Goal: Task Accomplishment & Management: Use online tool/utility

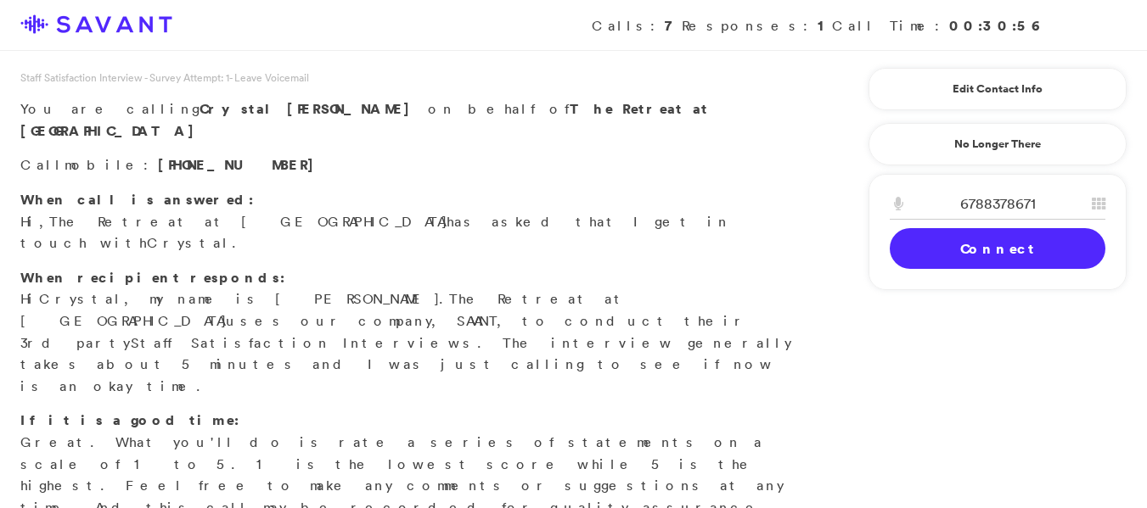
click at [1002, 216] on input "6788378671" at bounding box center [998, 203] width 216 height 31
click at [1013, 233] on link "Connect" at bounding box center [998, 248] width 216 height 41
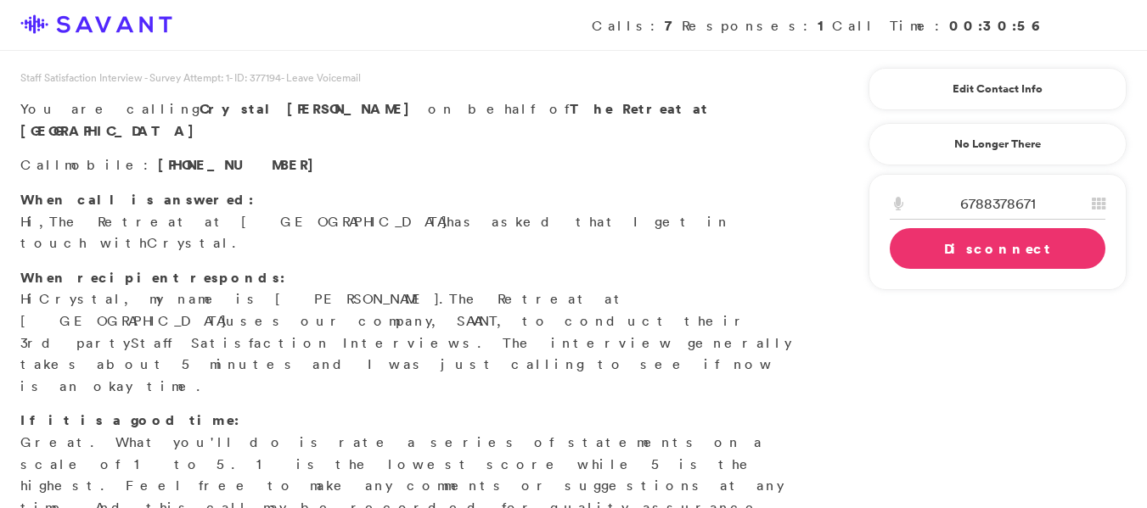
click at [921, 242] on link "Disconnect" at bounding box center [998, 248] width 216 height 41
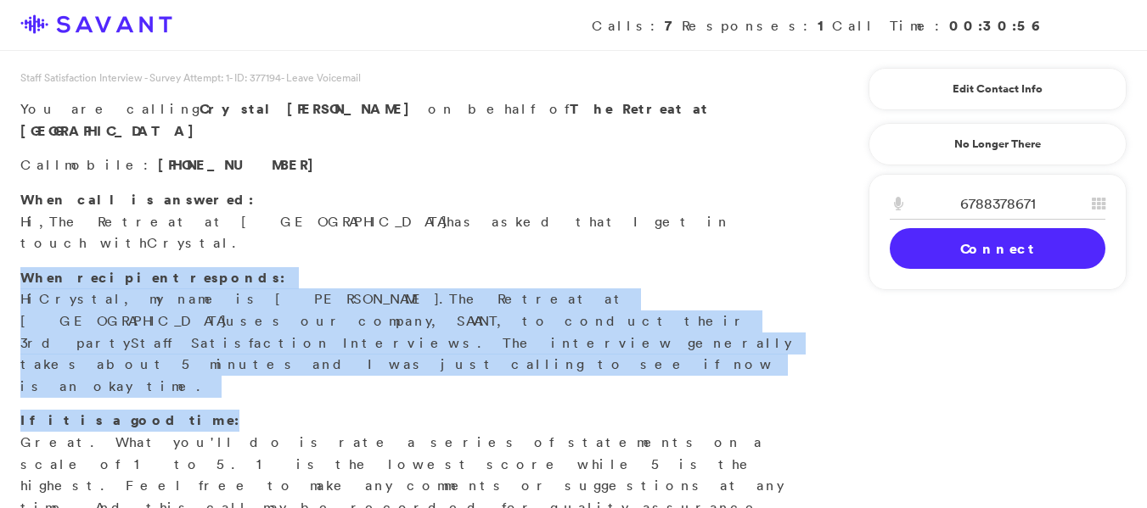
drag, startPoint x: 1145, startPoint y: 224, endPoint x: 1159, endPoint y: 296, distance: 73.4
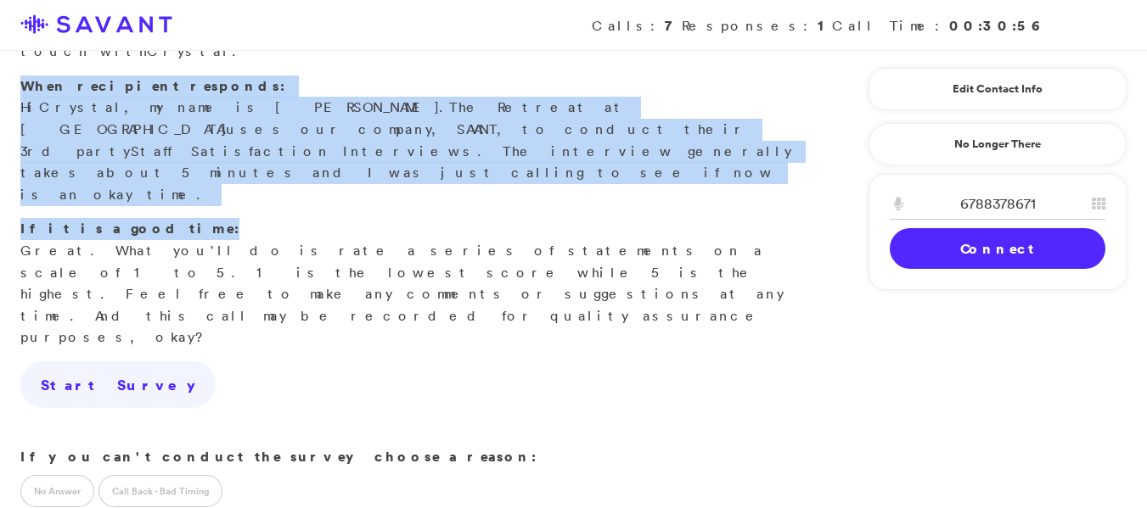
scroll to position [194, 0]
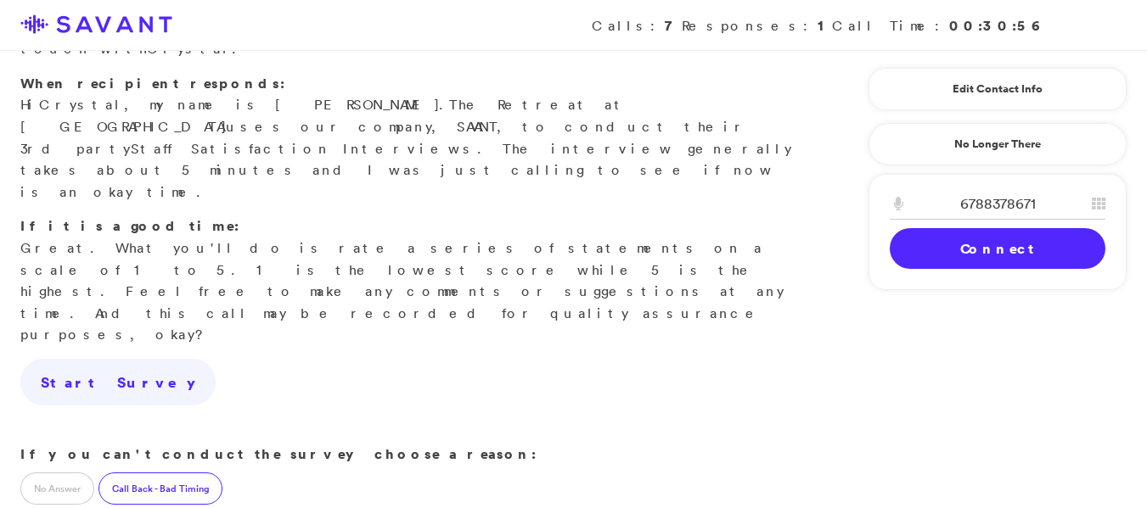
click at [125, 473] on label "Call Back - Bad Timing" at bounding box center [160, 489] width 124 height 32
click at [122, 473] on label "Call Back - Bad Timing" at bounding box center [160, 489] width 124 height 32
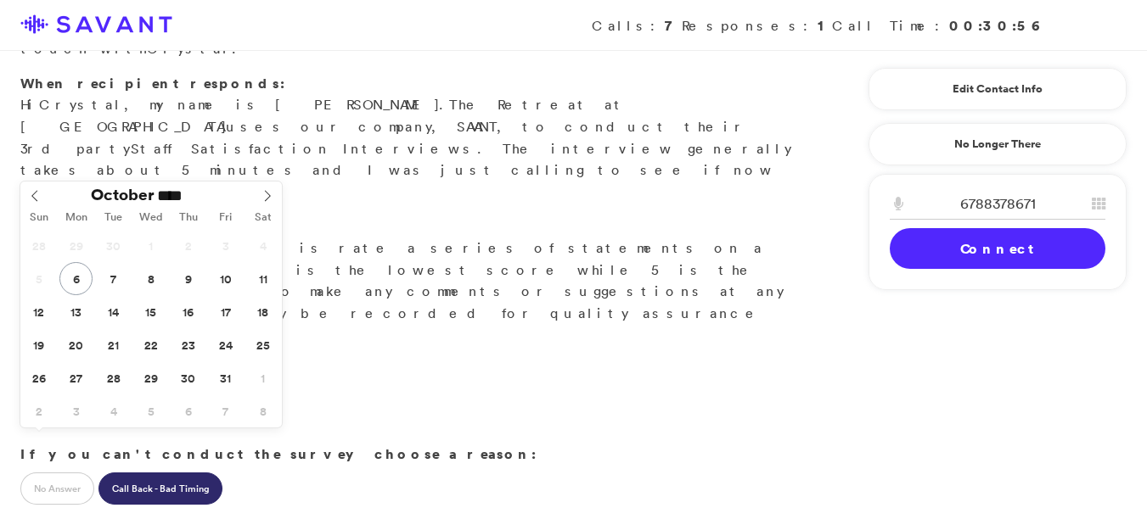
type input "**********"
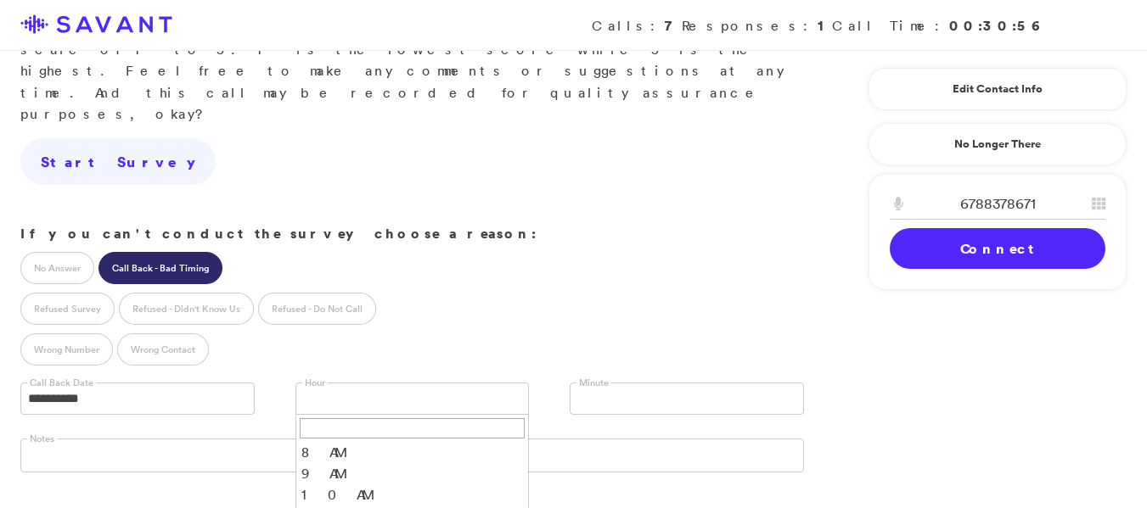
scroll to position [418, 0]
click at [326, 503] on li "11 AM" at bounding box center [412, 513] width 233 height 21
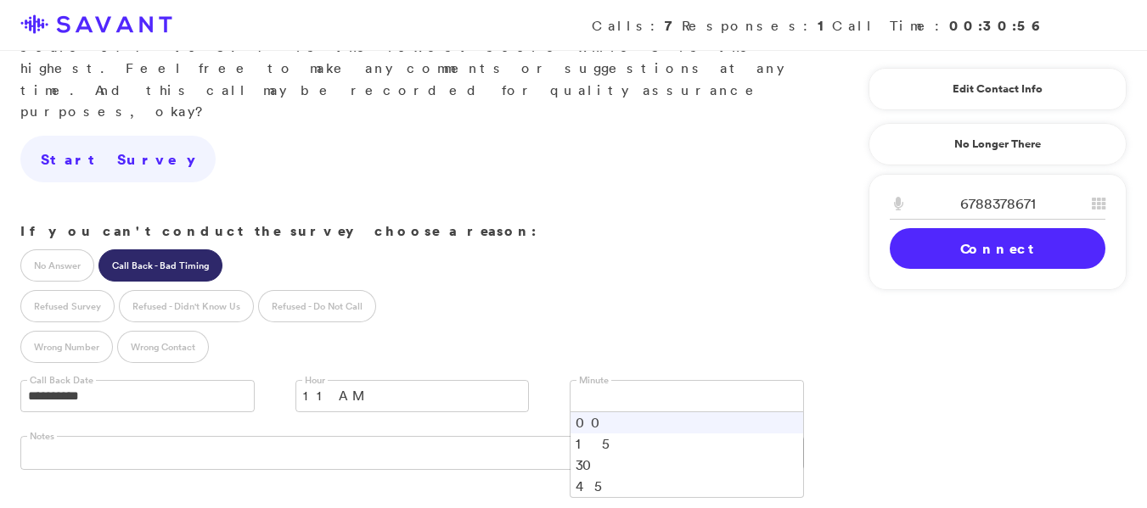
click at [674, 380] on link at bounding box center [687, 396] width 234 height 32
click at [594, 413] on li "00" at bounding box center [686, 423] width 233 height 21
